Goal: Check status

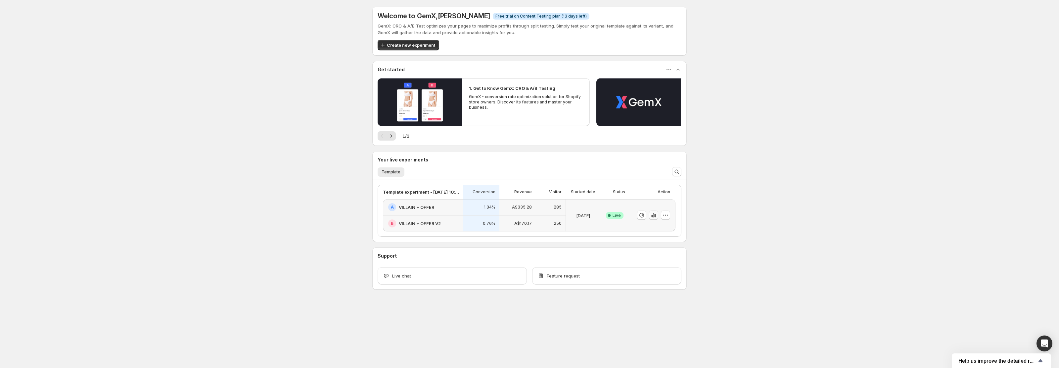
click at [653, 216] on icon "button" at bounding box center [652, 216] width 1 height 3
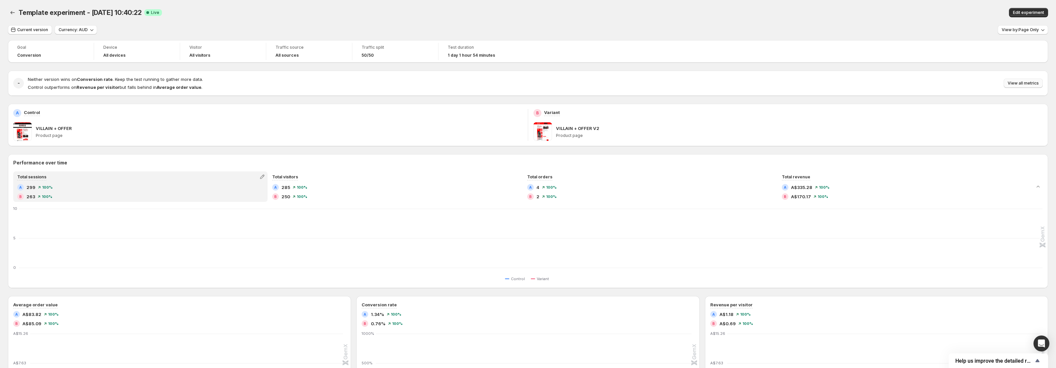
click at [1017, 83] on span "View all metrics" at bounding box center [1023, 82] width 31 height 5
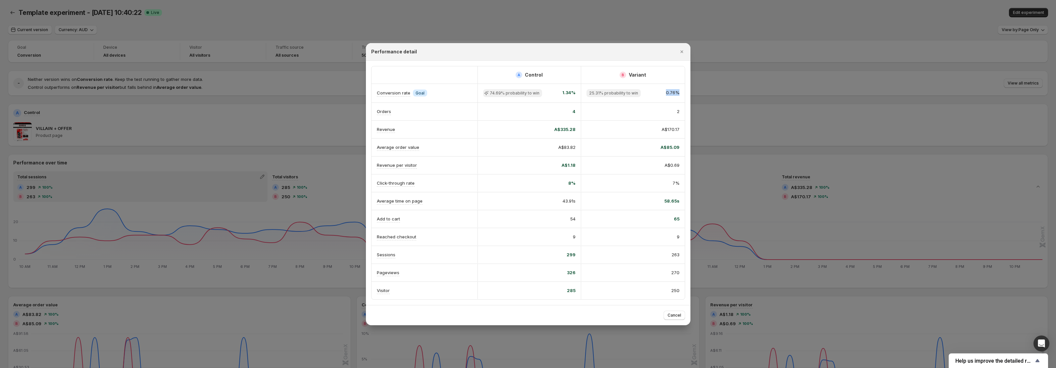
drag, startPoint x: 666, startPoint y: 93, endPoint x: 682, endPoint y: 92, distance: 16.3
click at [682, 92] on div "25.31% probability to win 0.76%" at bounding box center [633, 93] width 104 height 19
drag, startPoint x: 596, startPoint y: 105, endPoint x: 687, endPoint y: 110, distance: 91.9
click at [680, 110] on div "Orders 4 2" at bounding box center [527, 112] width 313 height 18
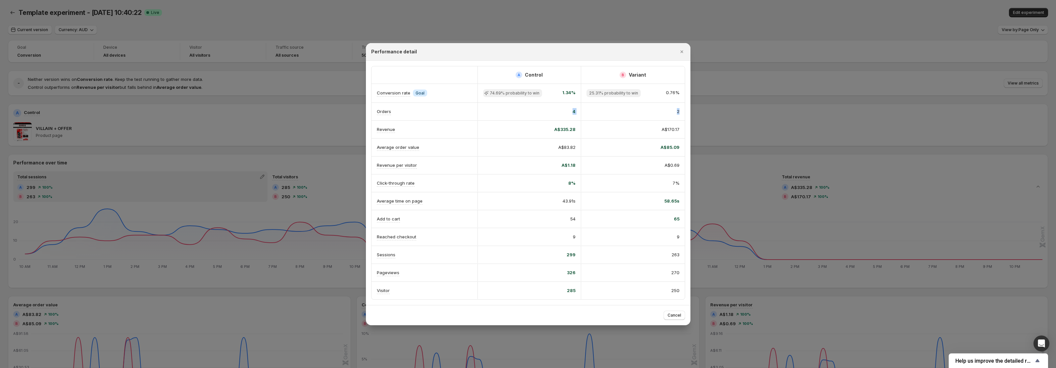
click at [687, 110] on div "A Control B Variant Conversion rate Info Goal 74.69% probability to win 1.34% 2…" at bounding box center [528, 183] width 324 height 244
drag, startPoint x: 657, startPoint y: 231, endPoint x: 680, endPoint y: 232, distance: 23.9
click at [680, 232] on div "9" at bounding box center [633, 236] width 104 height 17
drag, startPoint x: 680, startPoint y: 236, endPoint x: 677, endPoint y: 239, distance: 4.5
click at [677, 239] on div "9" at bounding box center [633, 236] width 104 height 17
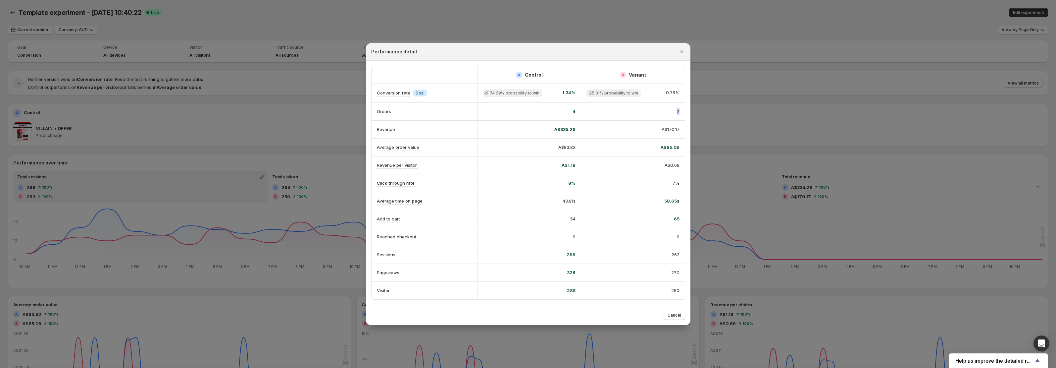
drag, startPoint x: 675, startPoint y: 112, endPoint x: 686, endPoint y: 112, distance: 10.6
click at [686, 112] on div "A Control B Variant Conversion rate Info Goal 74.69% probability to win 1.34% 2…" at bounding box center [528, 183] width 324 height 244
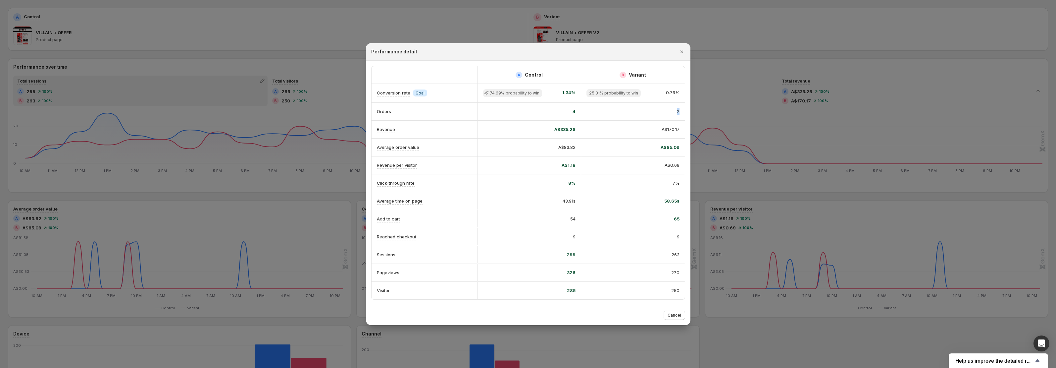
scroll to position [15, 0]
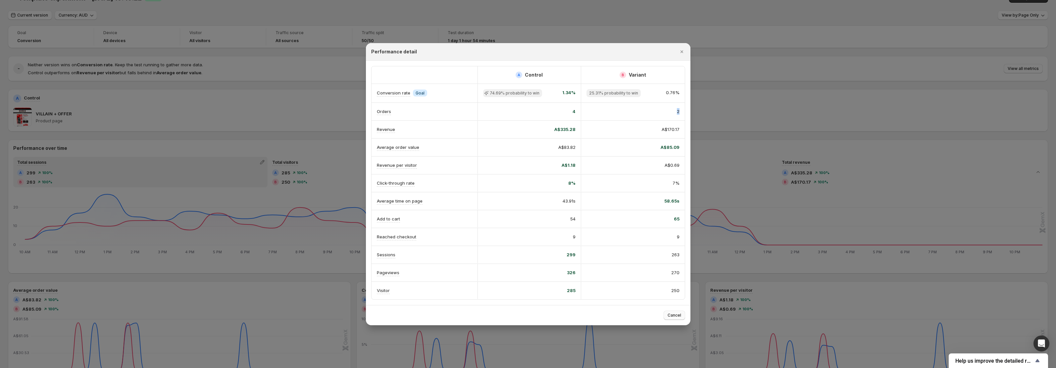
click at [666, 312] on button "Cancel" at bounding box center [675, 314] width 22 height 9
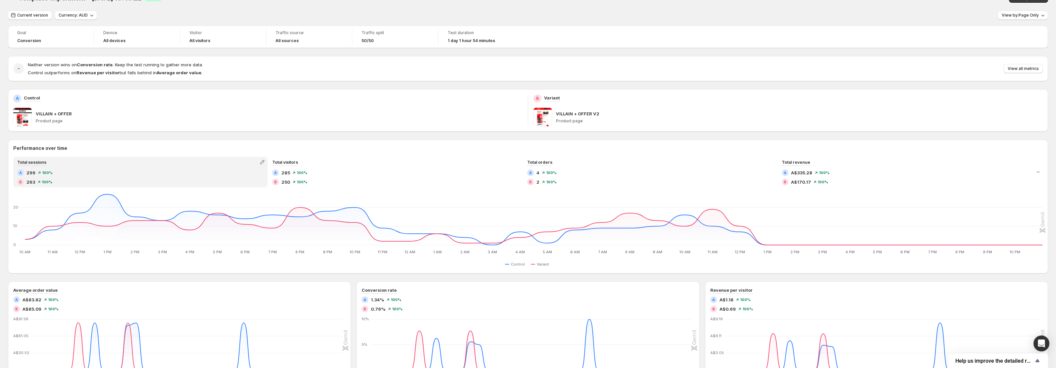
scroll to position [0, 0]
